Goal: Navigation & Orientation: Find specific page/section

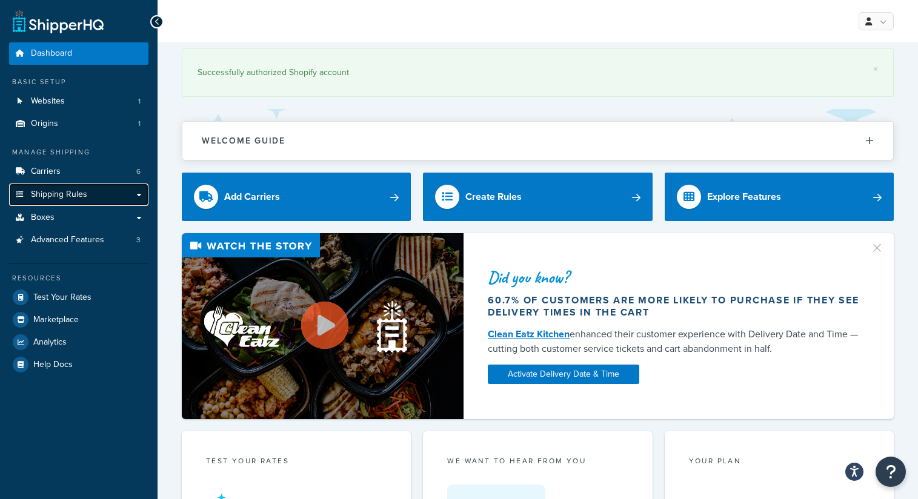
click at [65, 192] on span "Shipping Rules" at bounding box center [59, 195] width 56 height 10
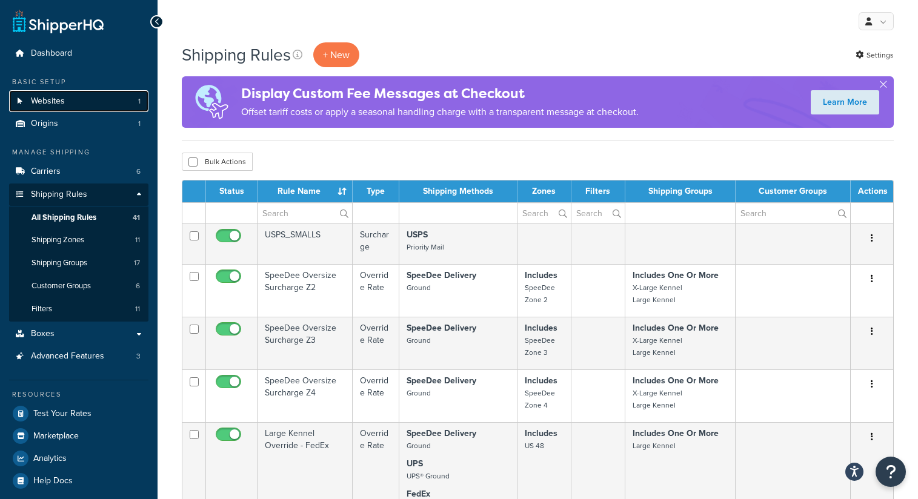
click at [75, 102] on link "Websites 1" at bounding box center [78, 101] width 139 height 22
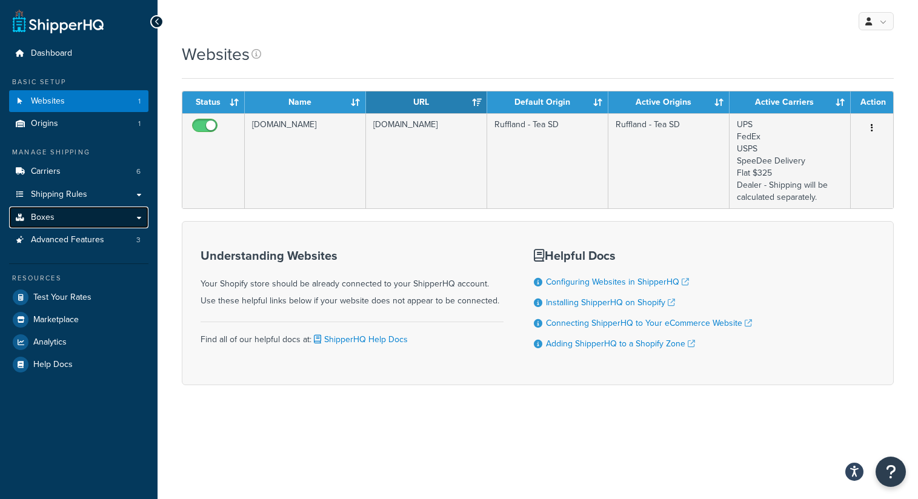
click at [72, 214] on link "Boxes" at bounding box center [78, 218] width 139 height 22
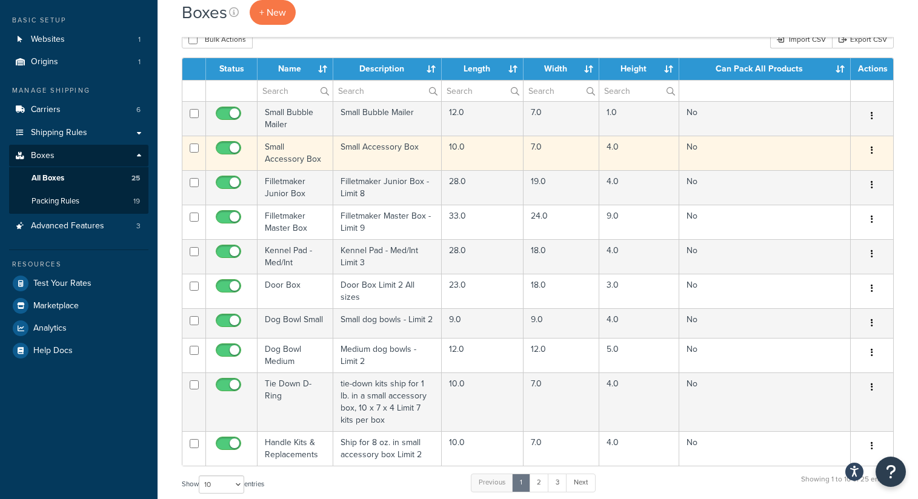
scroll to position [79, 0]
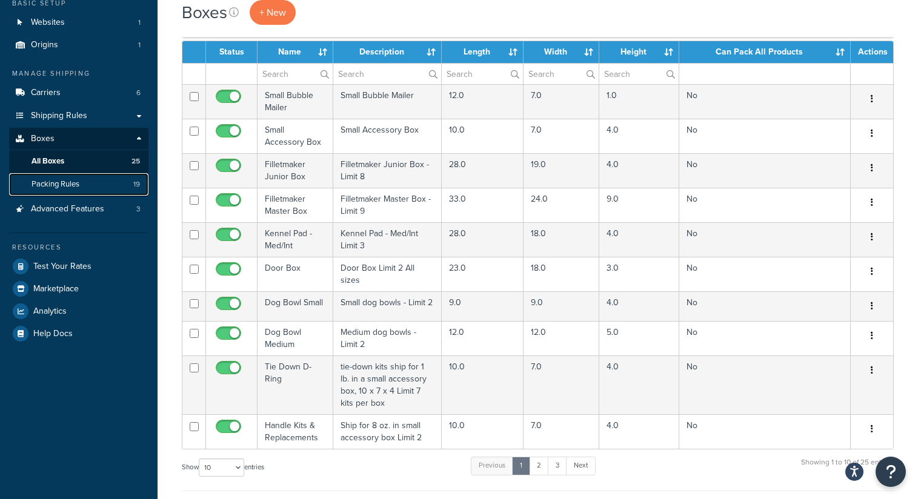
click at [72, 185] on span "Packing Rules" at bounding box center [56, 184] width 48 height 10
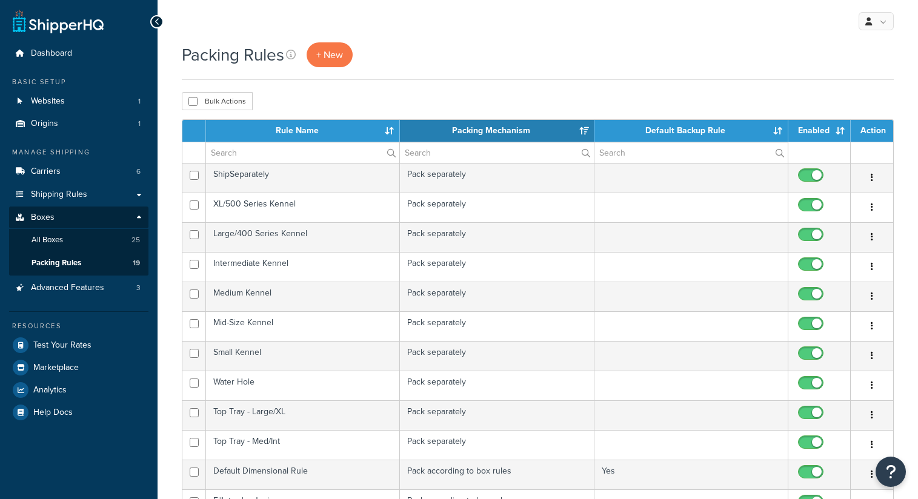
select select "15"
click at [69, 190] on span "Shipping Rules" at bounding box center [59, 195] width 56 height 10
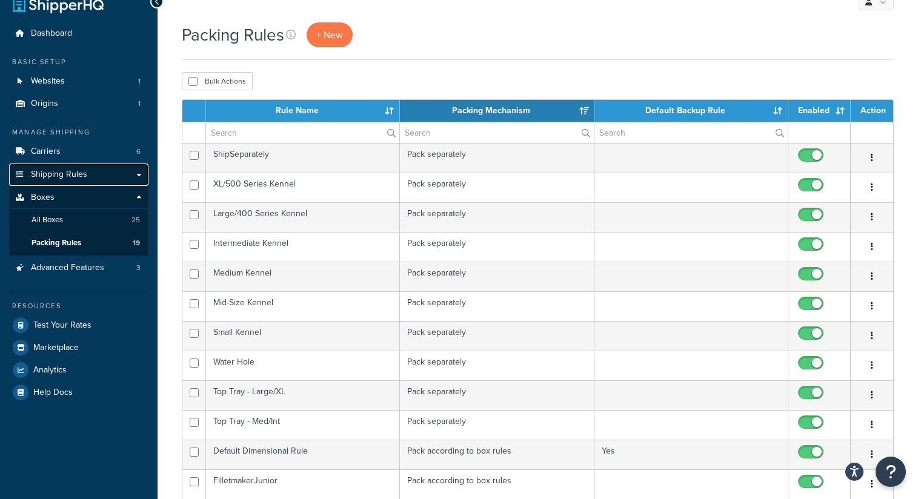
scroll to position [24, 0]
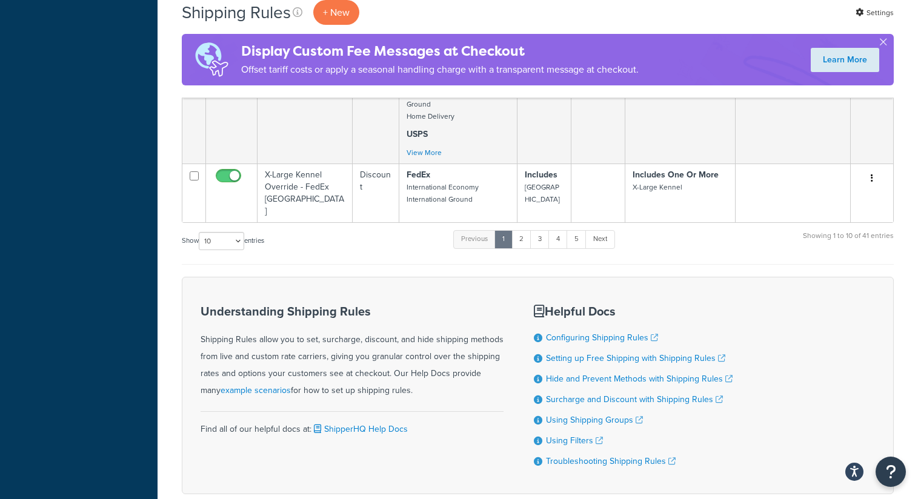
scroll to position [821, 0]
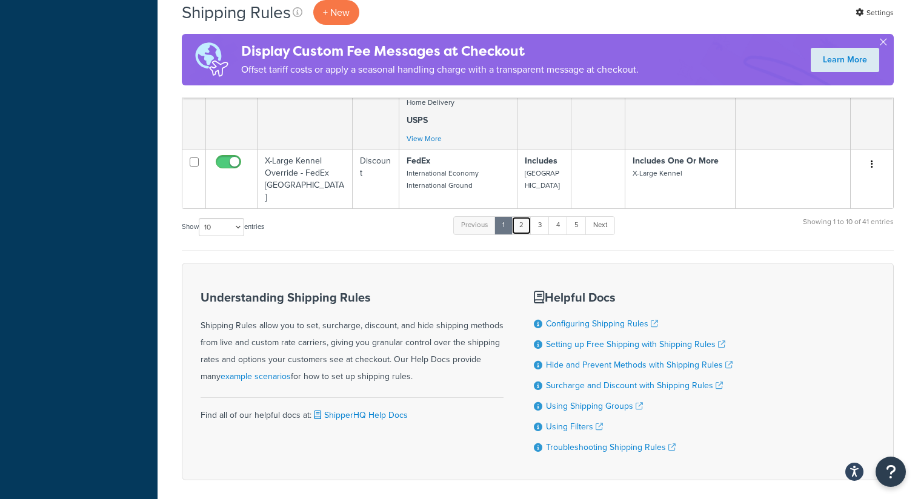
click at [526, 232] on link "2" at bounding box center [522, 225] width 20 height 18
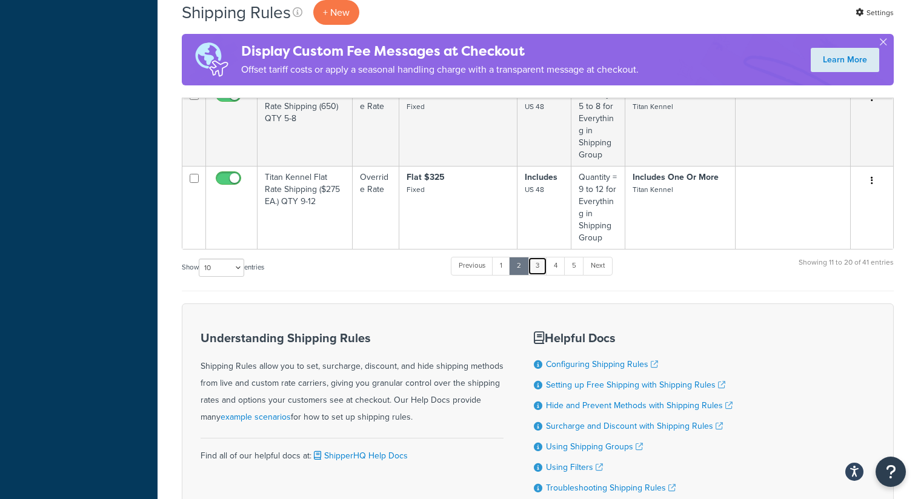
scroll to position [856, 0]
click at [542, 269] on link "3" at bounding box center [537, 268] width 19 height 18
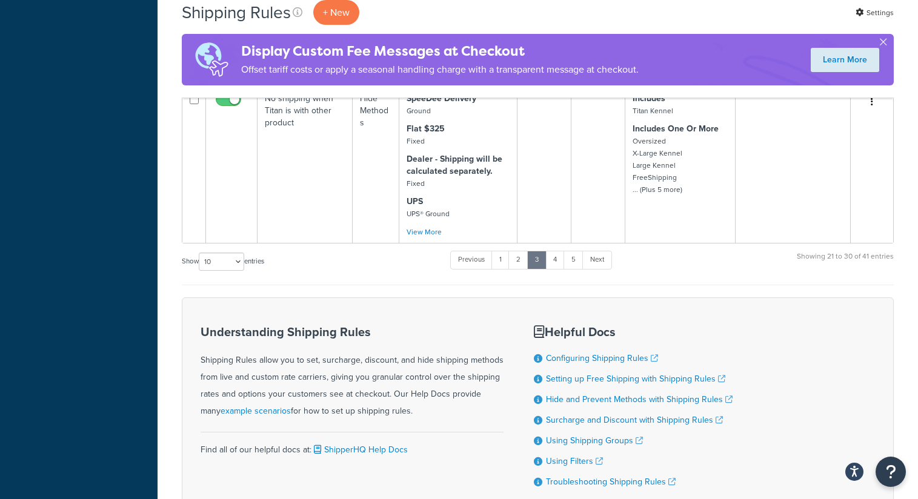
scroll to position [1115, 0]
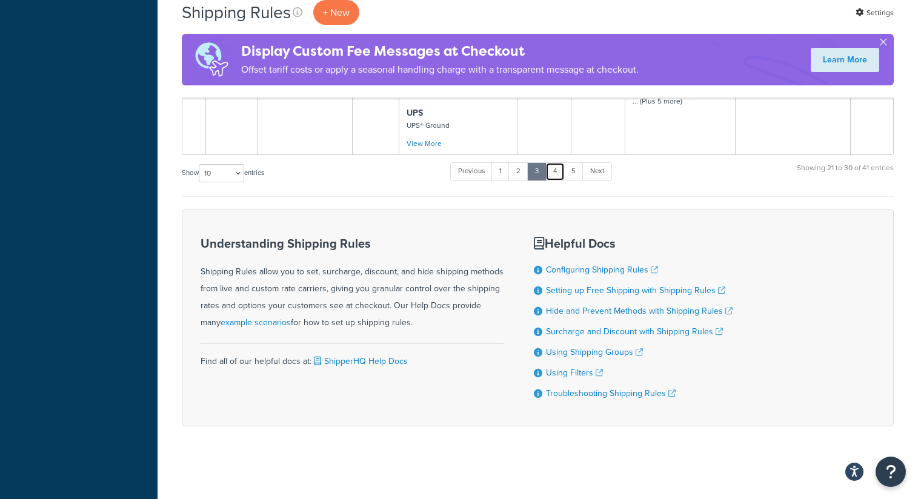
click at [561, 165] on link "4" at bounding box center [555, 171] width 19 height 18
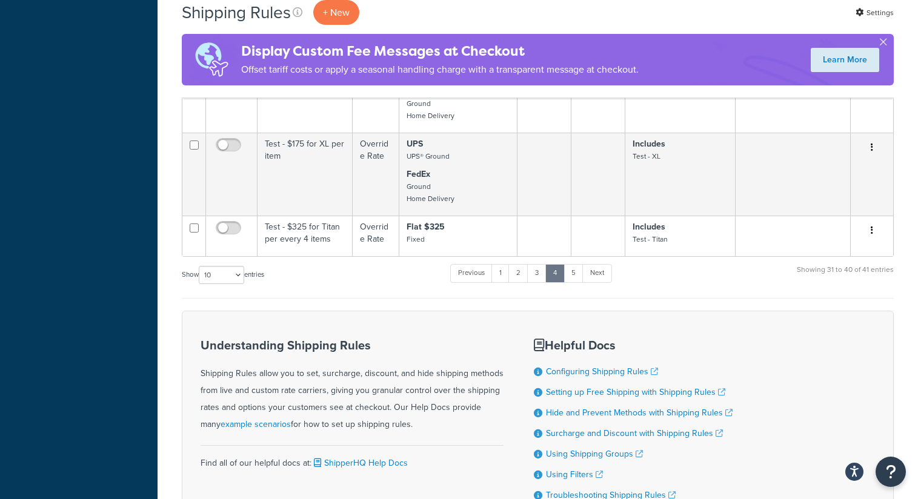
scroll to position [1180, 0]
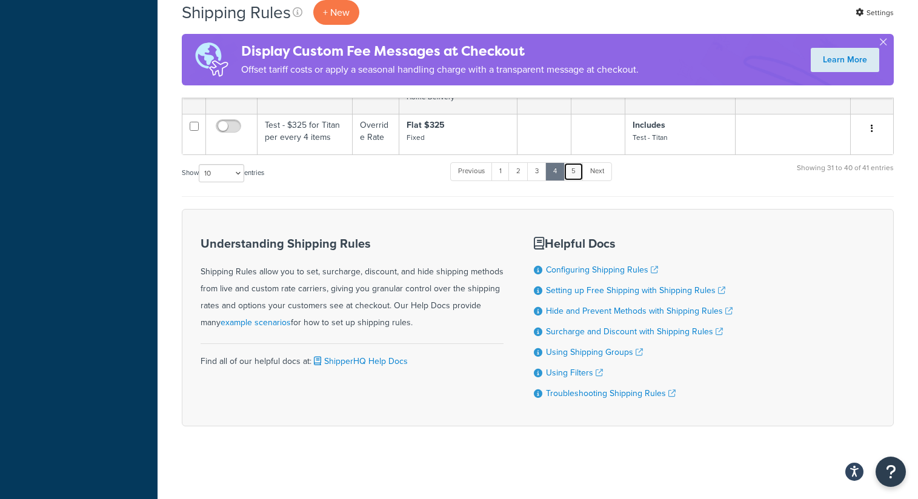
drag, startPoint x: 578, startPoint y: 168, endPoint x: 573, endPoint y: 172, distance: 6.4
click at [578, 168] on link "5" at bounding box center [574, 171] width 20 height 18
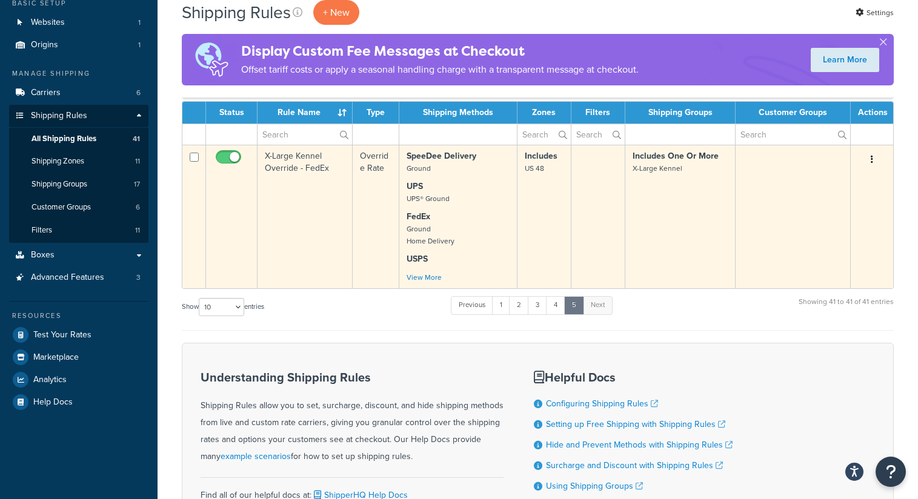
scroll to position [0, 0]
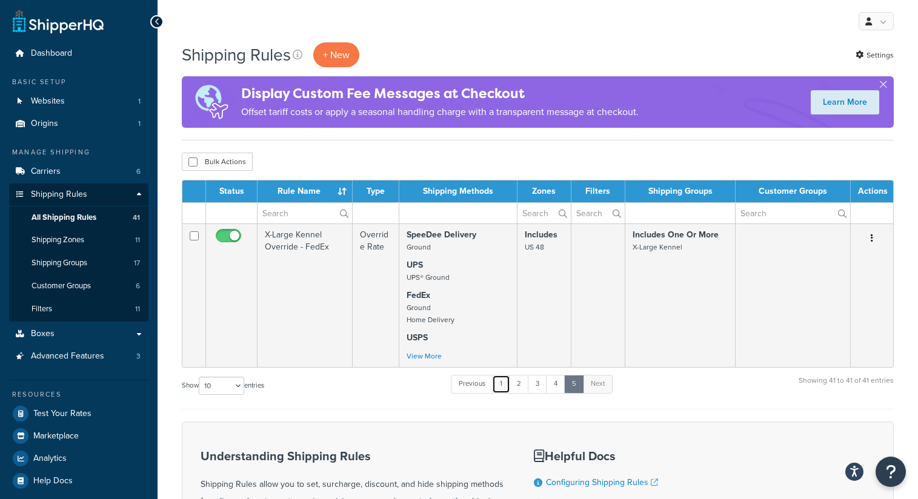
click at [501, 389] on link "1" at bounding box center [501, 384] width 18 height 18
